Goal: Find specific page/section: Find specific page/section

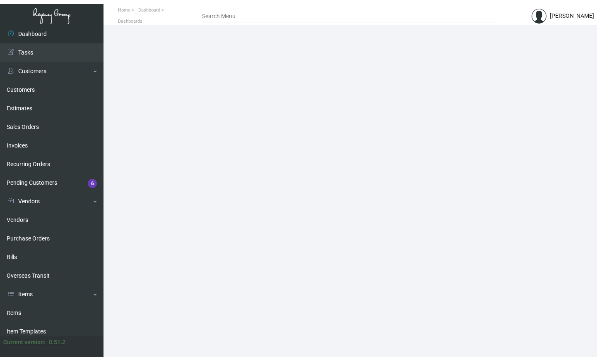
click at [252, 19] on div "Search Menu" at bounding box center [350, 16] width 296 height 13
click at [37, 34] on link "Dashboard" at bounding box center [51, 34] width 103 height 19
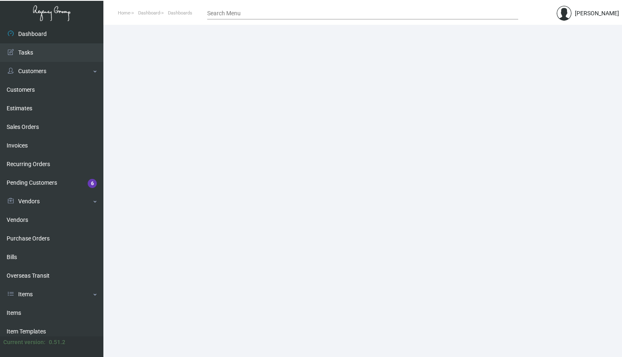
click at [217, 11] on div "Search Menu" at bounding box center [362, 13] width 311 height 13
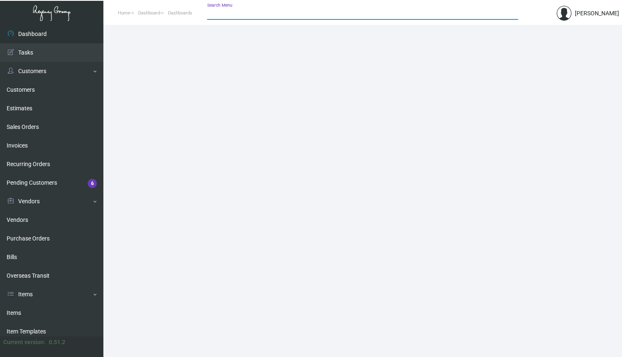
click at [222, 14] on input "Search Menu" at bounding box center [362, 13] width 311 height 7
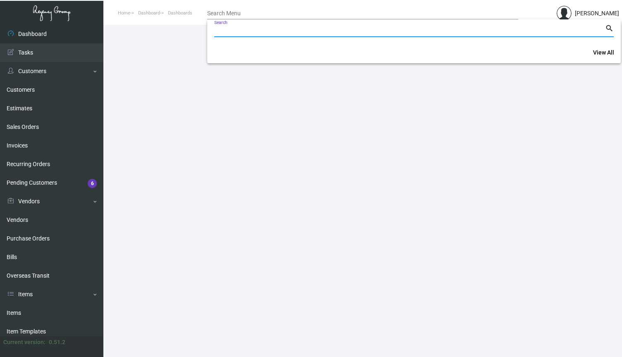
click at [222, 14] on div at bounding box center [311, 178] width 622 height 357
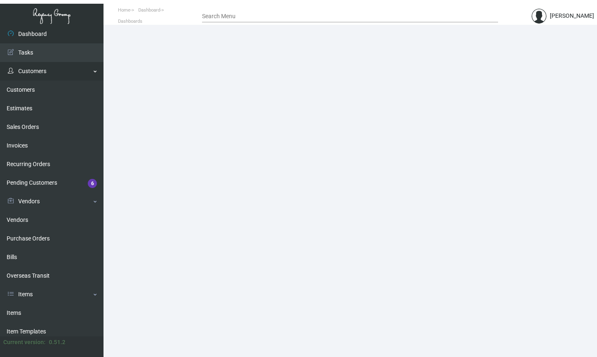
click at [58, 73] on link "Customers" at bounding box center [51, 71] width 103 height 19
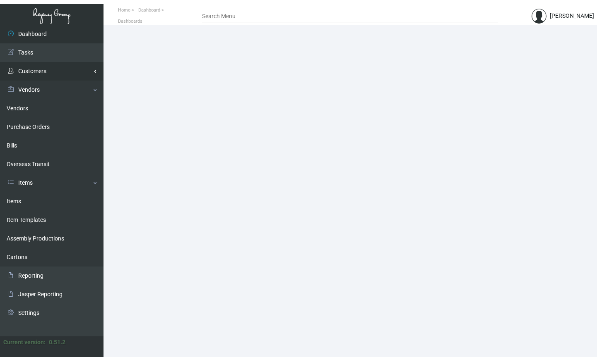
click at [53, 73] on link "Customers" at bounding box center [51, 71] width 103 height 19
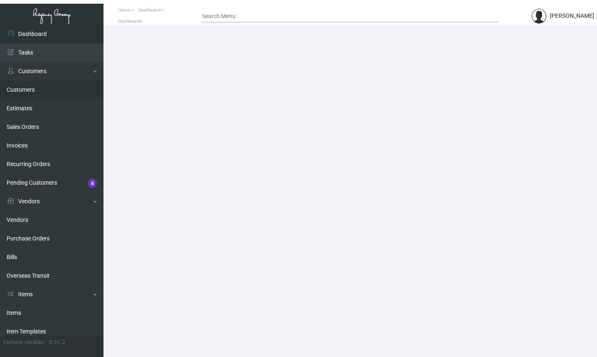
click at [29, 90] on link "Customers" at bounding box center [51, 90] width 103 height 19
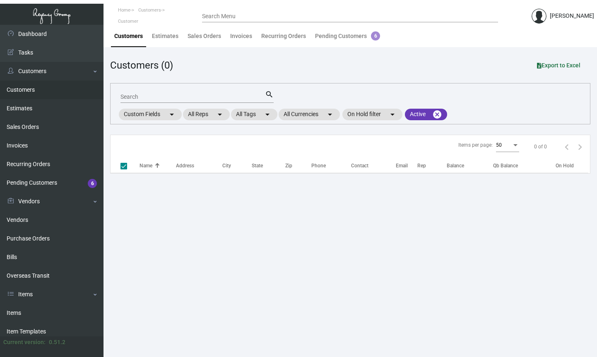
checkbox input "false"
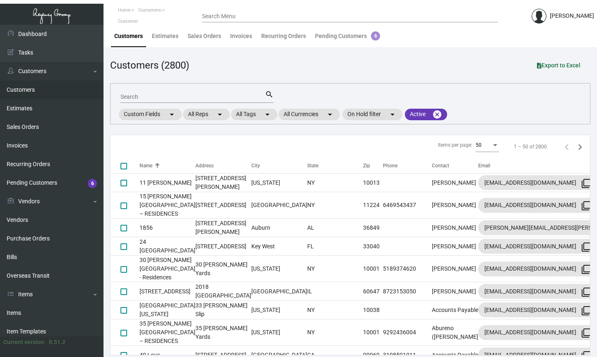
click at [234, 17] on input "Search Menu" at bounding box center [350, 16] width 296 height 7
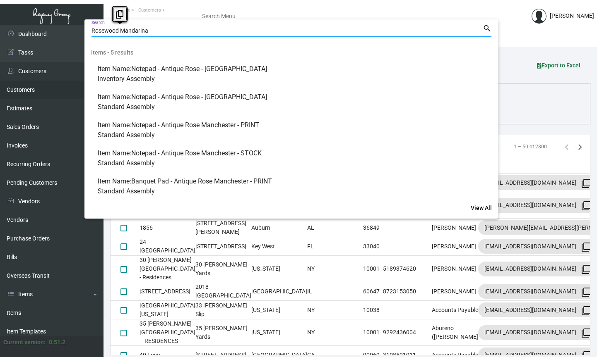
paste input "Please upload final art for all the items."
type input "Please upload final art for all the items."
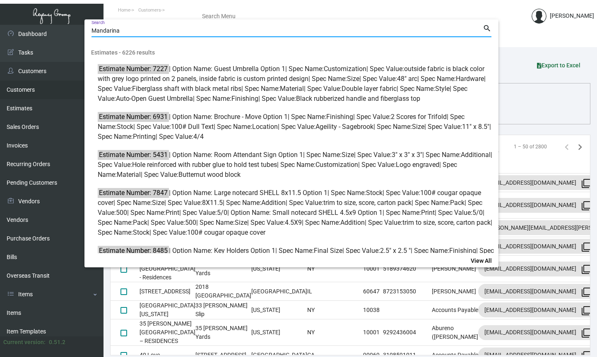
type input "Mandarina"
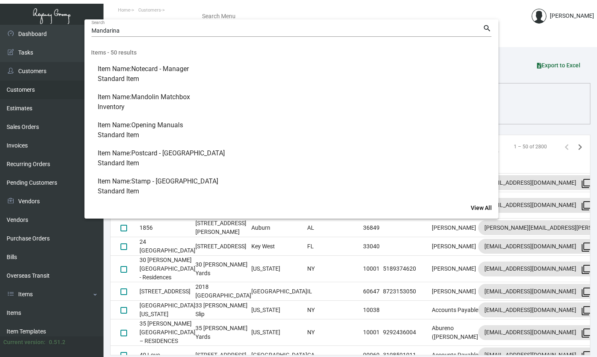
click at [170, 35] on div "Mandarina Search" at bounding box center [286, 30] width 391 height 13
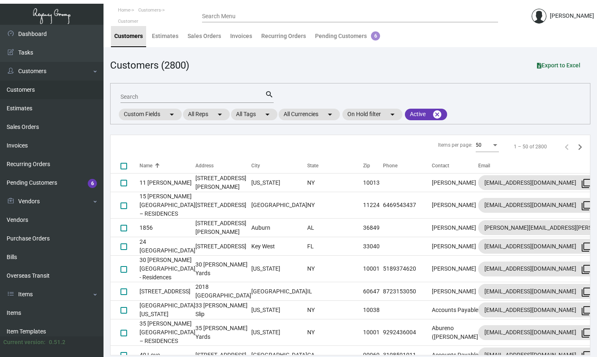
click at [132, 33] on div "Customers" at bounding box center [128, 36] width 29 height 9
click at [158, 90] on div "Search" at bounding box center [192, 96] width 144 height 13
click at [154, 97] on input "Search" at bounding box center [192, 97] width 144 height 7
type input "Mandarina"
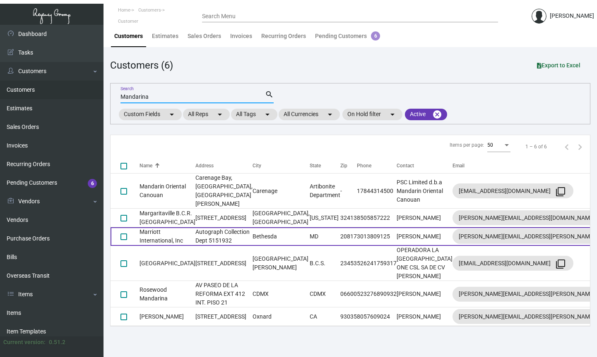
scroll to position [2, 0]
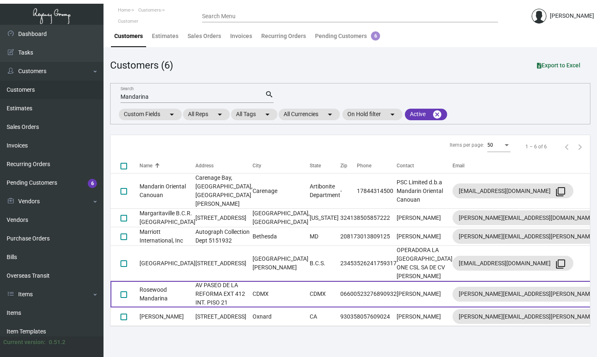
click at [195, 285] on td "AV PASEO DE LA REFORMA EXT 412 INT. PISO 21" at bounding box center [223, 294] width 57 height 26
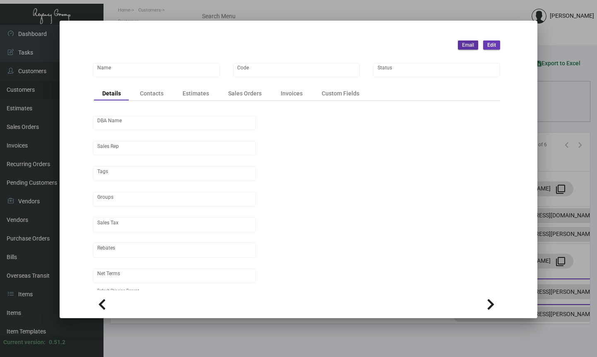
type input "Rosewood Mandarina"
type input "ROSEWOODMANDARINA"
type input "[PERSON_NAME]"
type input "Out of State"
type input "Net 30"
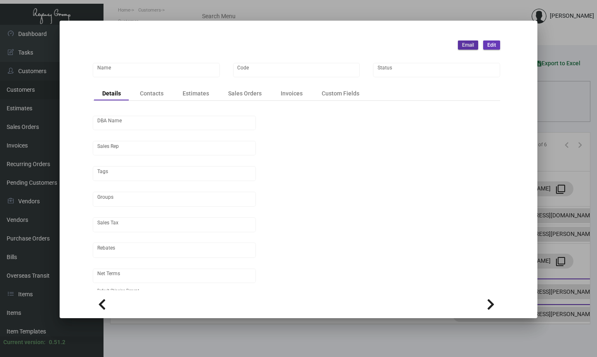
type input "United States Dollar $"
type input "$ 0.00"
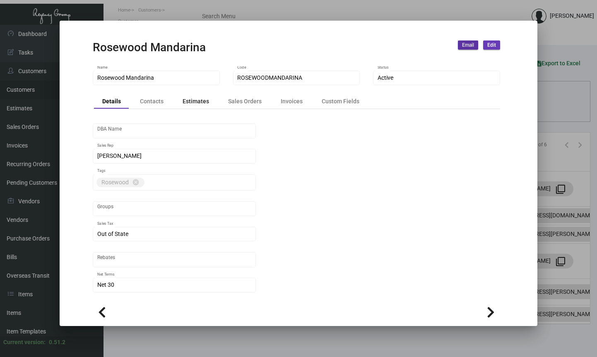
click at [181, 100] on div "Estimates" at bounding box center [195, 102] width 43 height 12
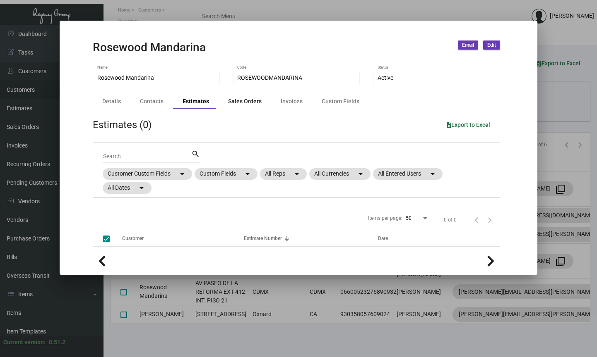
click at [250, 98] on div "Sales Orders" at bounding box center [245, 101] width 34 height 9
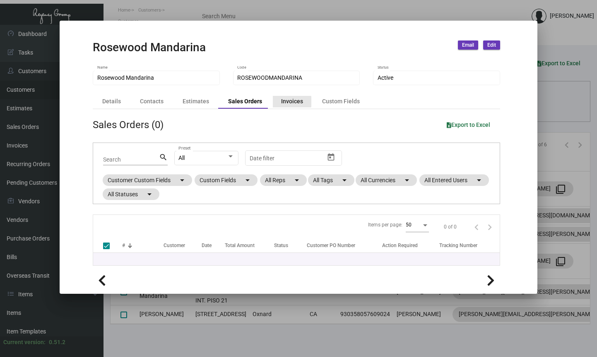
click at [281, 102] on div "Invoices" at bounding box center [292, 101] width 22 height 9
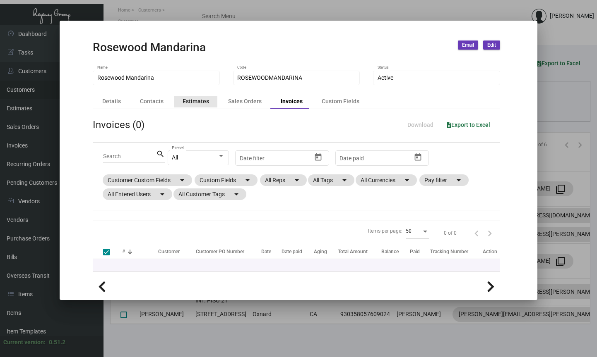
click at [201, 103] on div "Estimates" at bounding box center [195, 101] width 26 height 9
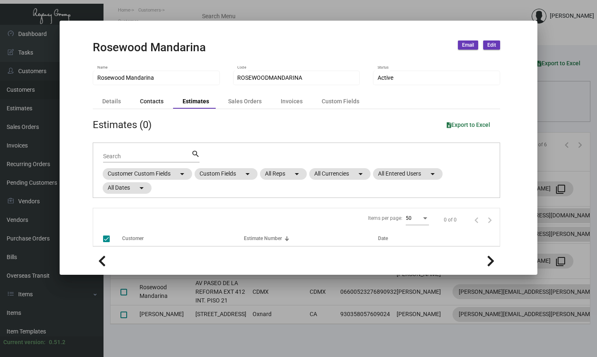
click at [157, 103] on div "Contacts" at bounding box center [152, 101] width 24 height 9
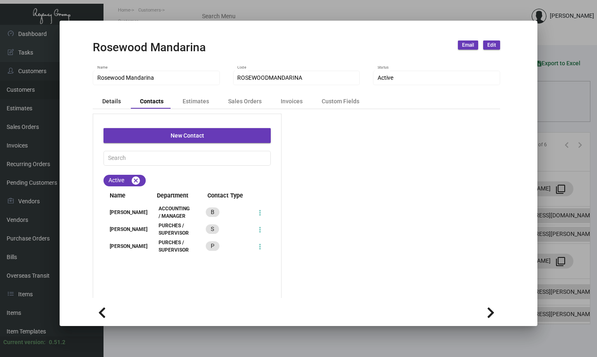
click at [110, 103] on div "Details" at bounding box center [111, 101] width 19 height 9
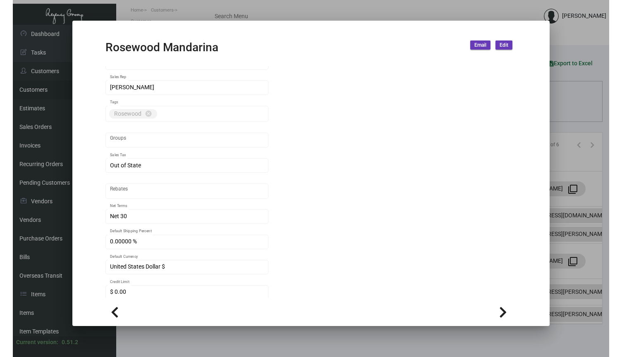
scroll to position [96, 0]
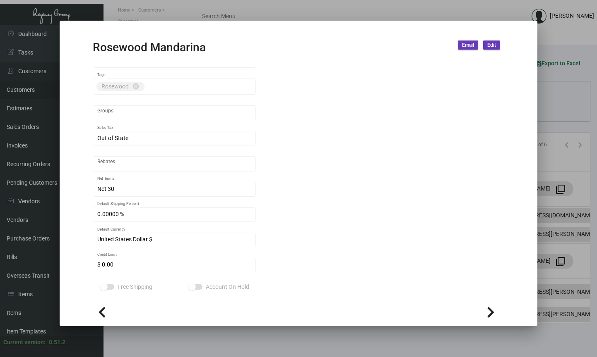
click at [37, 128] on div at bounding box center [298, 178] width 597 height 357
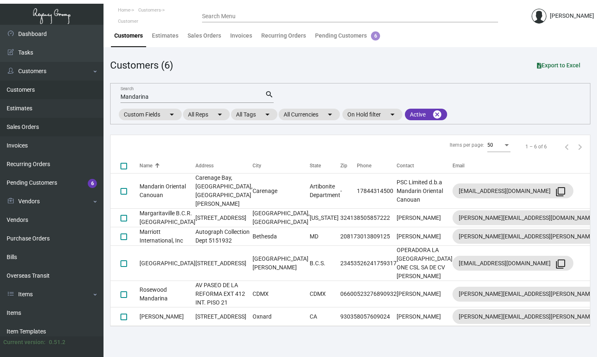
click at [38, 122] on link "Sales Orders" at bounding box center [51, 127] width 103 height 19
